Goal: Find contact information: Find contact information

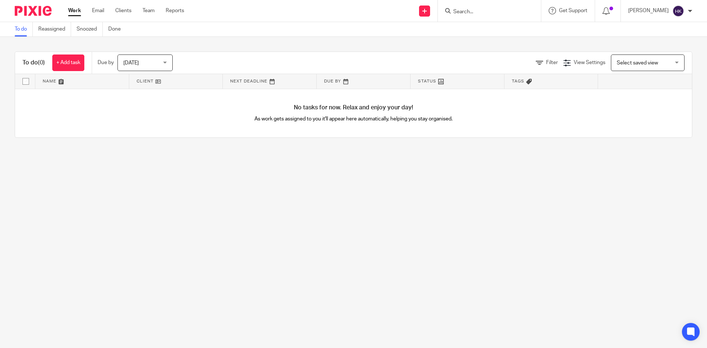
click at [463, 11] on input "Search" at bounding box center [486, 12] width 66 height 7
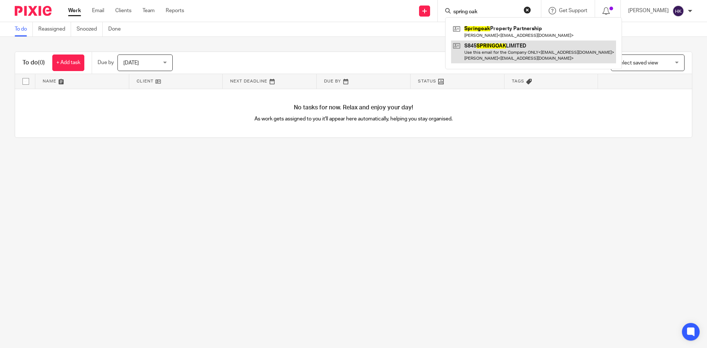
type input "spring oak"
click at [496, 50] on link at bounding box center [533, 52] width 165 height 23
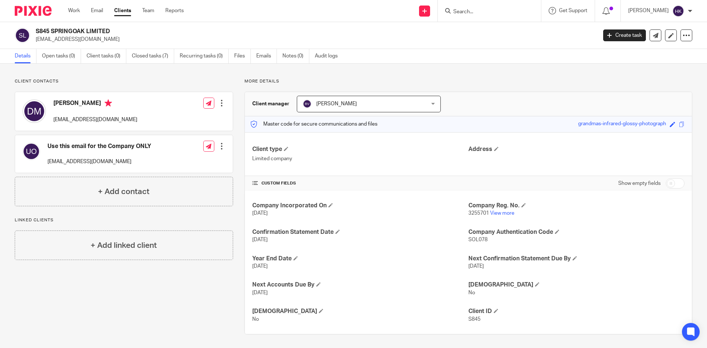
click at [472, 8] on form at bounding box center [492, 10] width 78 height 9
click at [471, 11] on input "Search" at bounding box center [486, 12] width 66 height 7
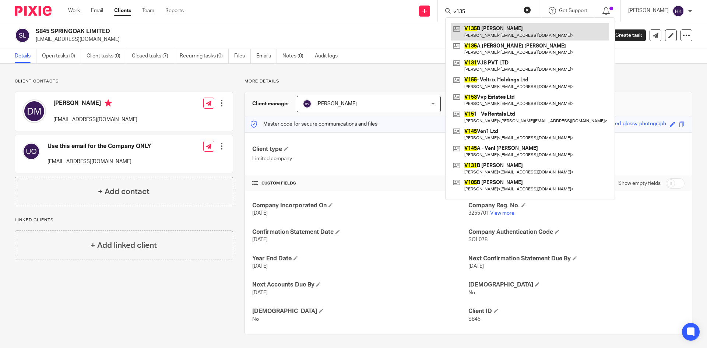
type input "v135"
click at [489, 32] on link at bounding box center [530, 31] width 158 height 17
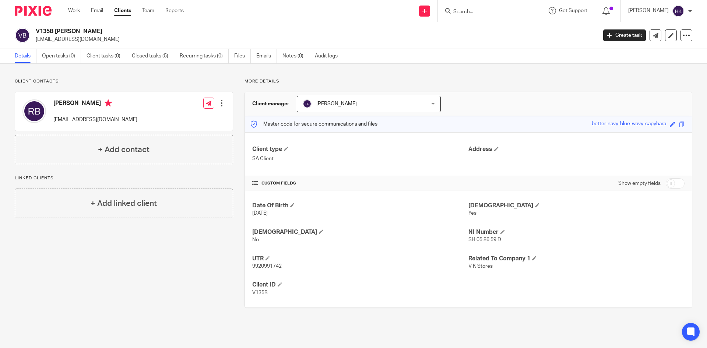
drag, startPoint x: 34, startPoint y: 43, endPoint x: 86, endPoint y: 45, distance: 52.4
click at [86, 45] on div "V135B Mrs Rajni Bensal rbensal.rb@gmail.com Create task Update from Companies H…" at bounding box center [353, 35] width 707 height 27
copy p "[EMAIL_ADDRESS][DOMAIN_NAME]"
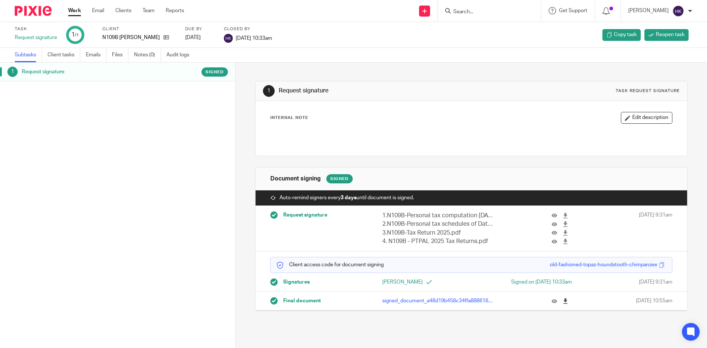
click at [563, 301] on icon at bounding box center [566, 301] width 6 height 6
click at [485, 12] on input "Search" at bounding box center [486, 12] width 66 height 7
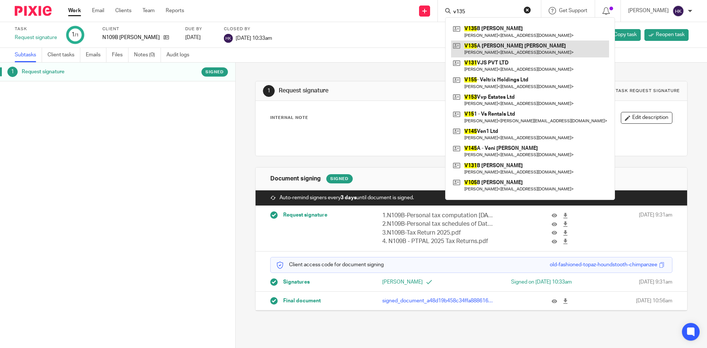
type input "v135"
click at [507, 52] on link at bounding box center [530, 49] width 158 height 17
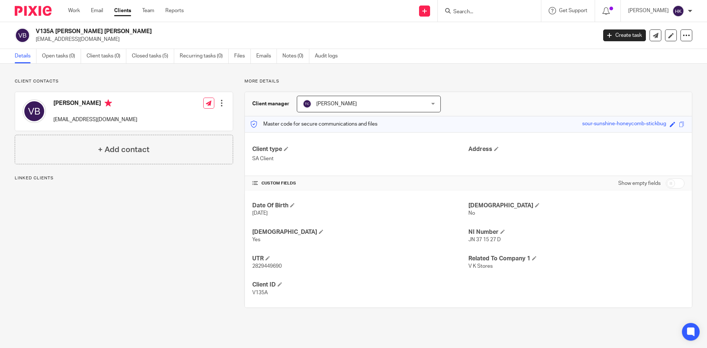
drag, startPoint x: 34, startPoint y: 42, endPoint x: 96, endPoint y: 46, distance: 62.3
click at [96, 46] on div "V135A [PERSON_NAME] [PERSON_NAME] [EMAIL_ADDRESS][DOMAIN_NAME] Create task Upda…" at bounding box center [353, 35] width 707 height 27
copy p "[EMAIL_ADDRESS][DOMAIN_NAME]"
